Goal: Transaction & Acquisition: Purchase product/service

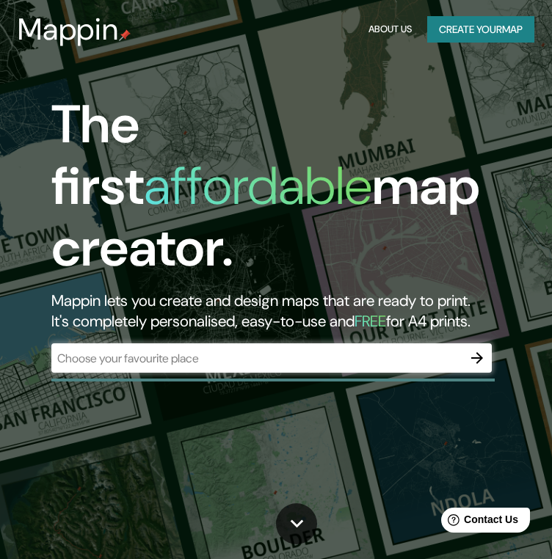
click at [308, 344] on div "​" at bounding box center [271, 358] width 440 height 29
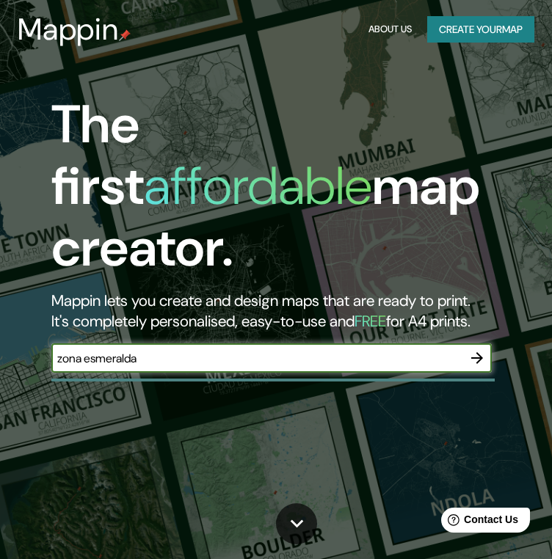
type input "zona esmeralda"
click at [483, 349] on icon "button" at bounding box center [477, 358] width 18 height 18
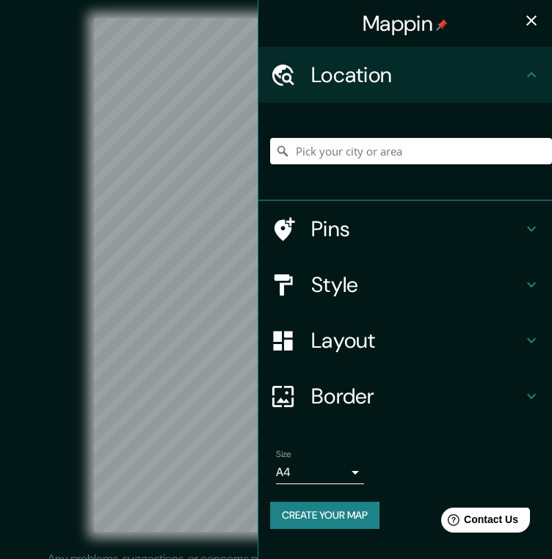
click at [370, 153] on input "Pick your city or area" at bounding box center [411, 151] width 282 height 26
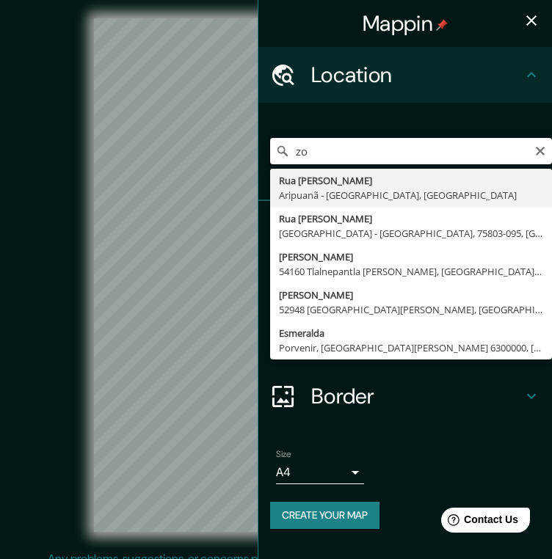
type input "z"
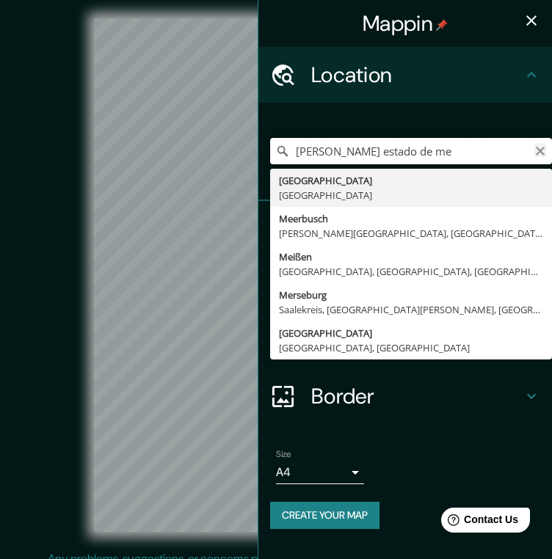
type input "[PERSON_NAME] estado de me"
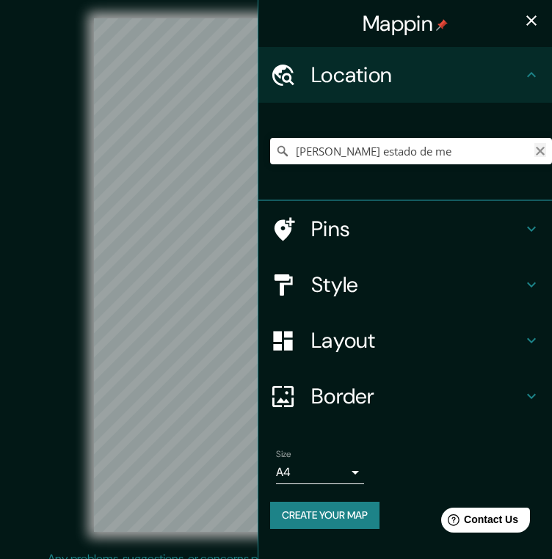
click at [540, 153] on icon "Clear" at bounding box center [540, 151] width 12 height 12
click at [484, 149] on input "Pick your city or area" at bounding box center [411, 151] width 282 height 26
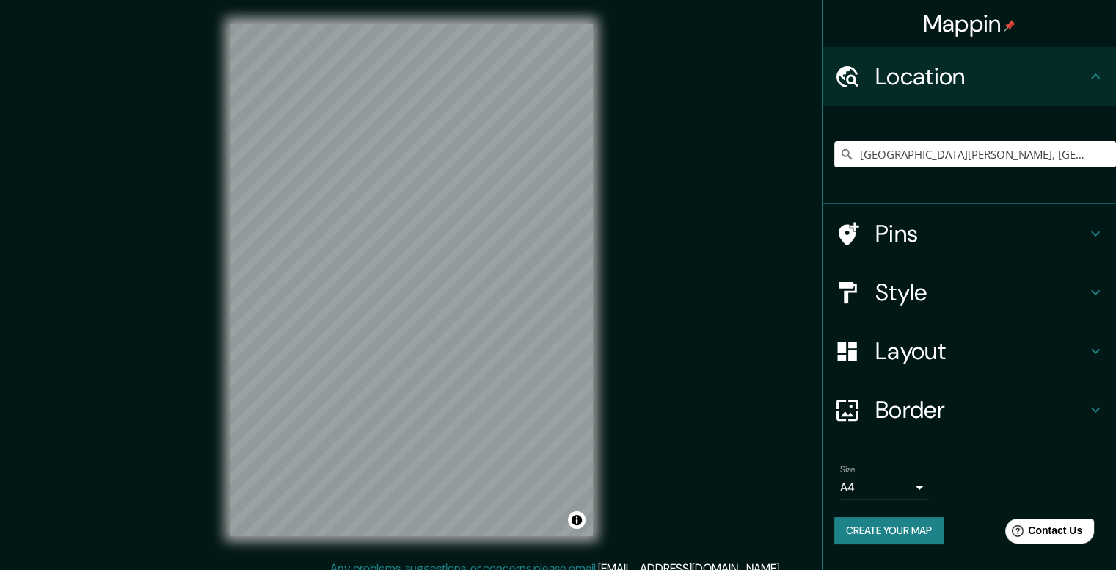
click at [562, 260] on div "© Mapbox © OpenStreetMap Improve this map" at bounding box center [411, 279] width 1005 height 512
click at [562, 153] on input "[GEOGRAPHIC_DATA][PERSON_NAME], [GEOGRAPHIC_DATA], [GEOGRAPHIC_DATA]" at bounding box center [976, 154] width 282 height 26
paste input "[PERSON_NAME][STREET_ADDRESS]"
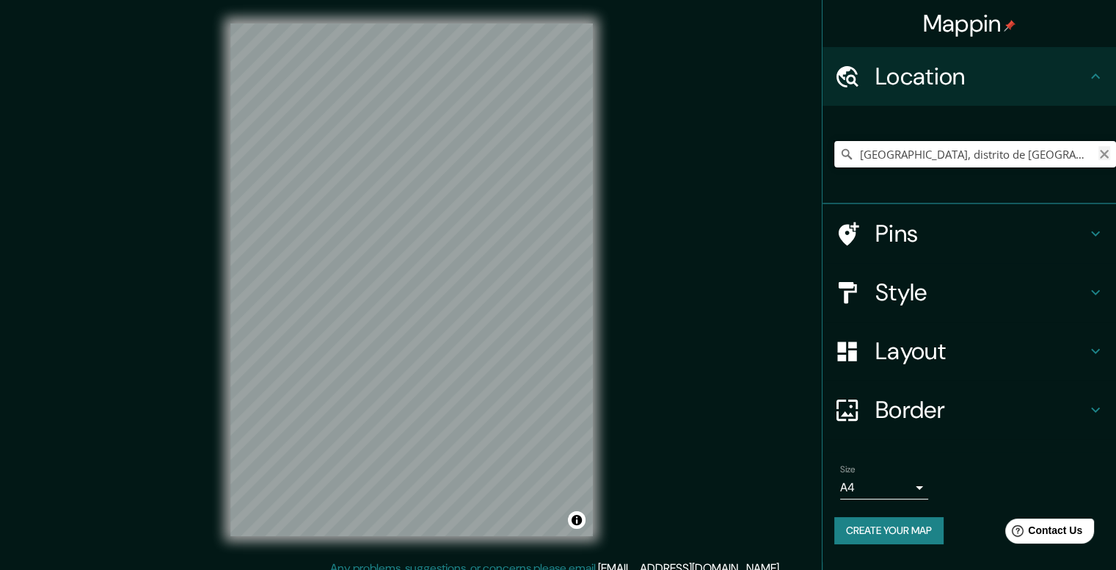
type input "[GEOGRAPHIC_DATA], distrito de [GEOGRAPHIC_DATA], [GEOGRAPHIC_DATA], [GEOGRAPHI…"
click at [562, 156] on icon "Clear" at bounding box center [1105, 154] width 12 height 12
paste input "[PERSON_NAME][STREET_ADDRESS]"
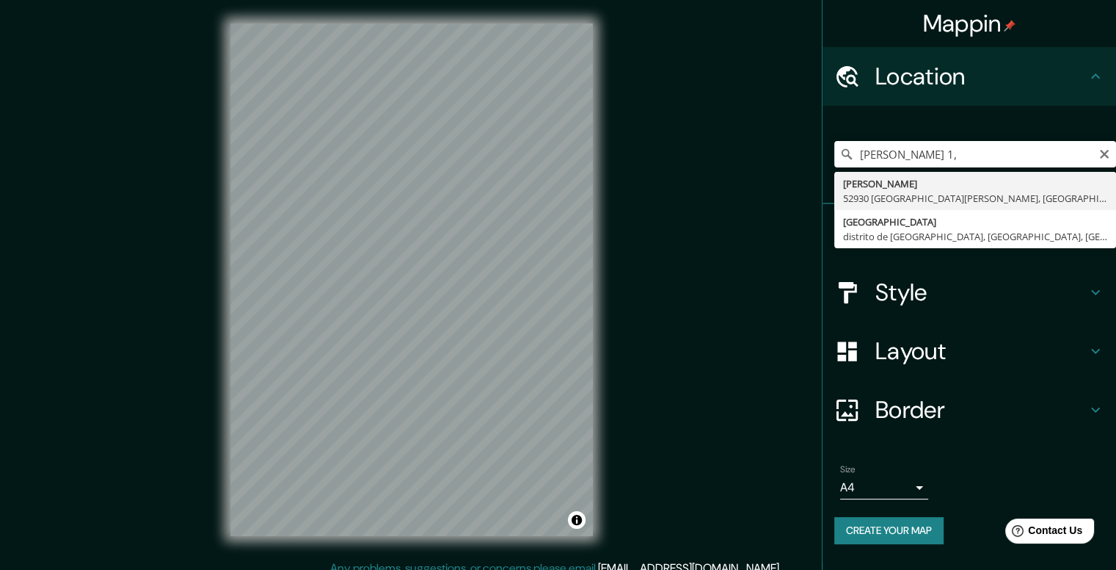
type input "[PERSON_NAME], 52930 [GEOGRAPHIC_DATA][PERSON_NAME], [GEOGRAPHIC_DATA], [GEOGRA…"
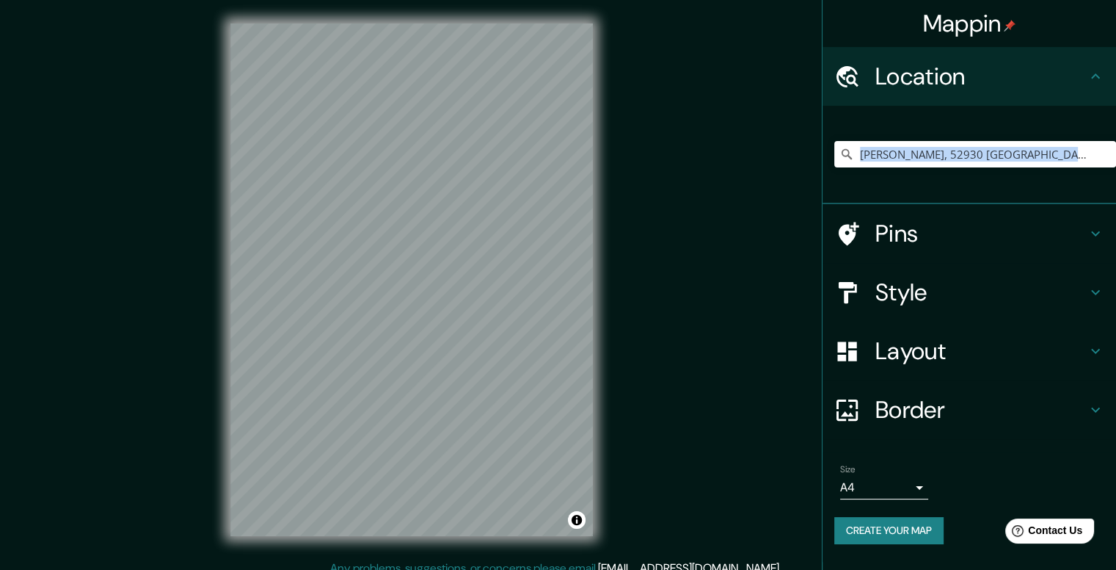
click at [562, 193] on div "[PERSON_NAME], 52930 [GEOGRAPHIC_DATA][PERSON_NAME], [GEOGRAPHIC_DATA], [GEOGRA…" at bounding box center [970, 155] width 294 height 98
